Goal: Task Accomplishment & Management: Complete application form

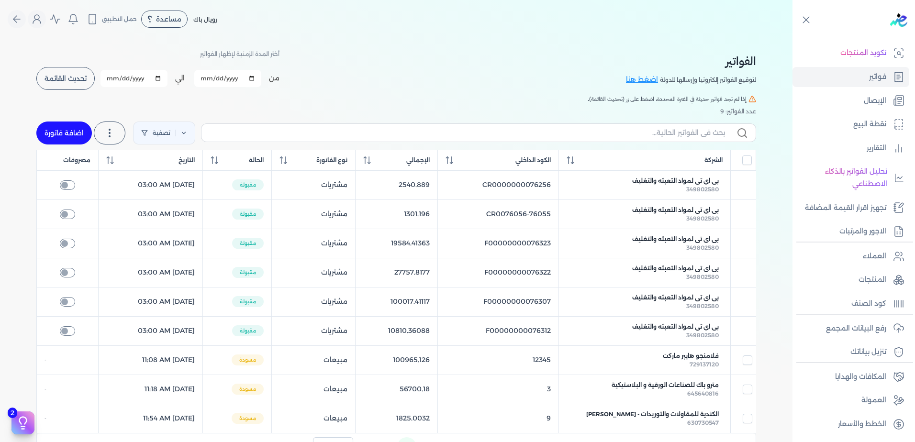
click at [73, 83] on button "تحديث القائمة" at bounding box center [65, 78] width 58 height 23
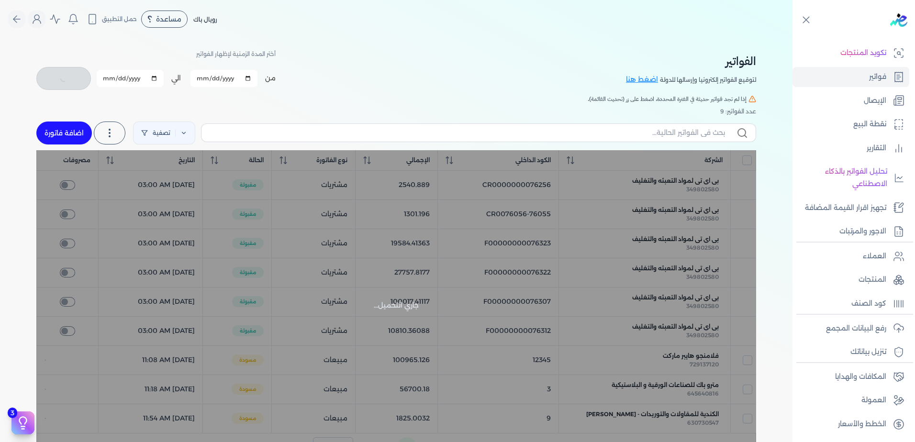
checkbox input "false"
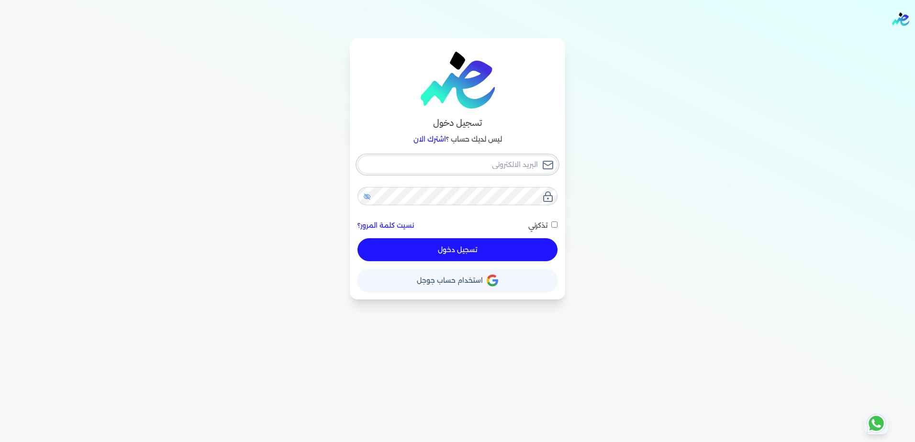
type input "[EMAIL_ADDRESS][DOMAIN_NAME]"
click at [369, 197] on icon at bounding box center [367, 197] width 8 height 8
click at [422, 260] on button "تسجيل دخول" at bounding box center [458, 249] width 200 height 23
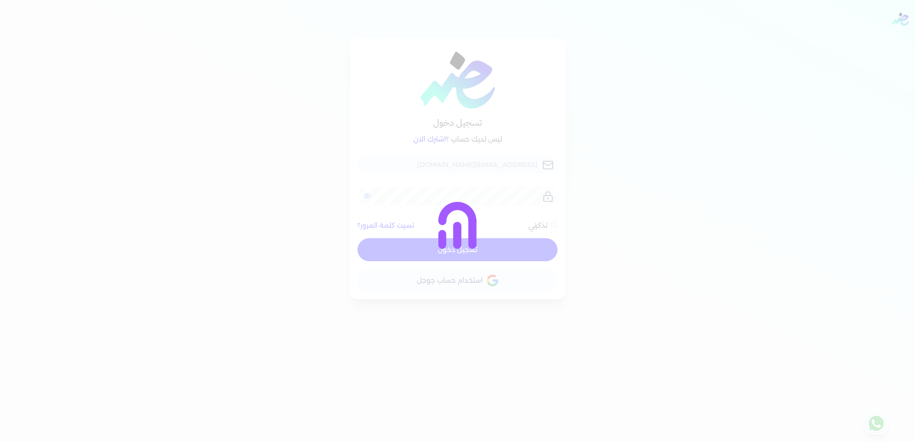
checkbox input "false"
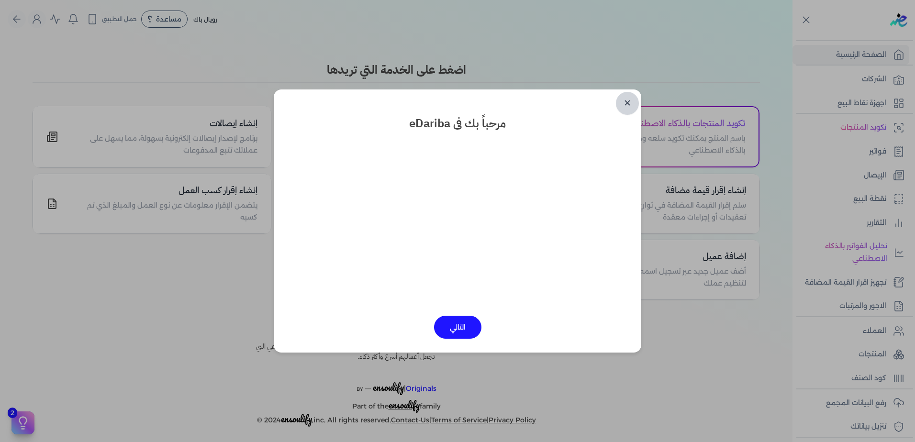
click at [626, 102] on link "✕" at bounding box center [627, 103] width 23 height 23
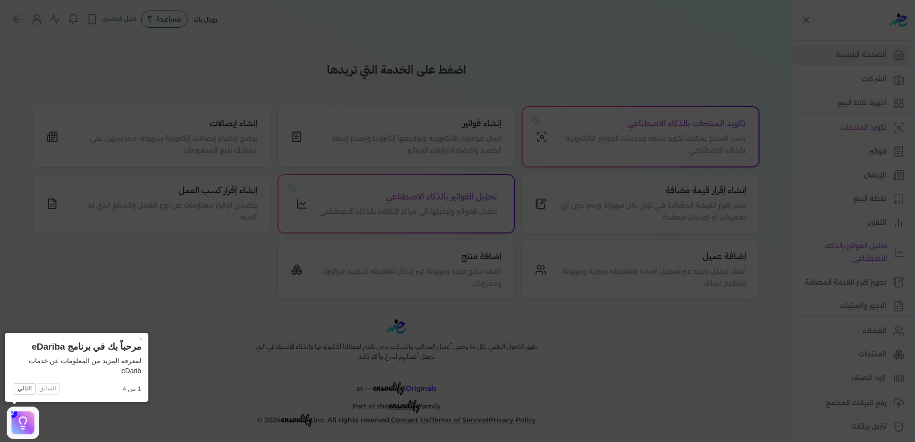
click at [621, 49] on icon at bounding box center [457, 221] width 915 height 442
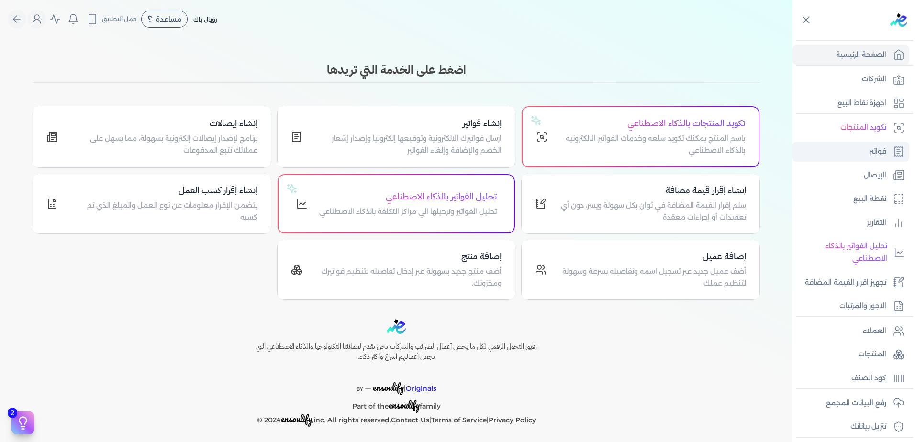
click at [844, 149] on link "فواتير" at bounding box center [851, 152] width 117 height 20
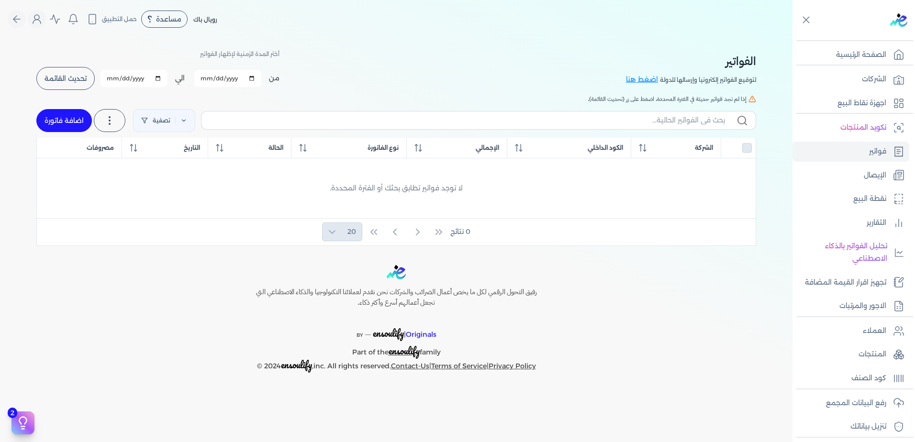
click at [71, 127] on link "اضافة فاتورة" at bounding box center [64, 120] width 56 height 23
select select "EGP"
select select "B"
select select "EGS"
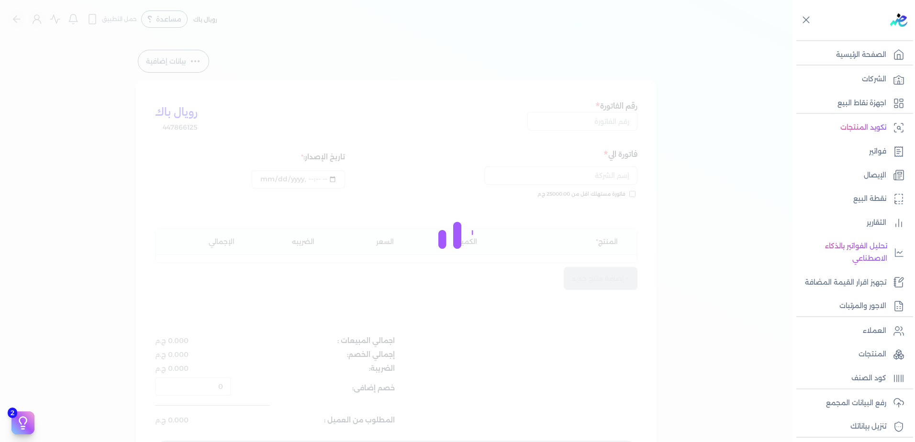
type input "[DATE]T11:35:49"
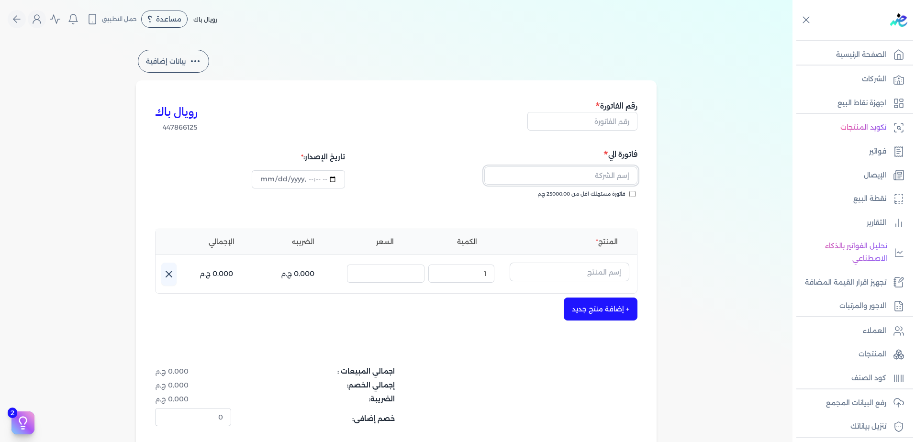
click at [592, 172] on input "text" at bounding box center [560, 176] width 153 height 18
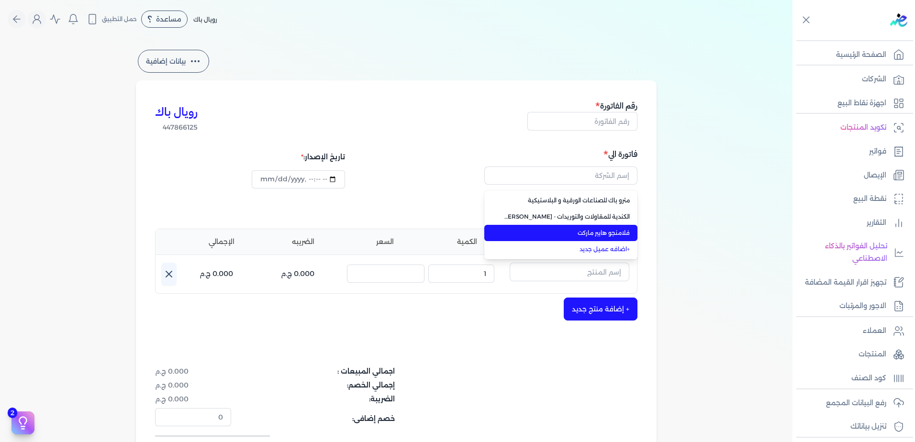
click at [583, 235] on span "فلامنجو هايبر ماركت" at bounding box center [566, 233] width 126 height 9
type input "فلامنجو هايبر ماركت"
